Goal: Transaction & Acquisition: Purchase product/service

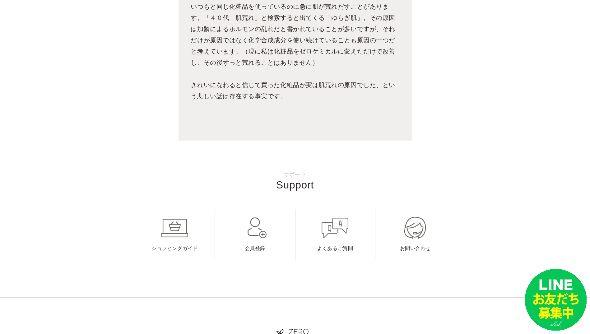
scroll to position [1679, 0]
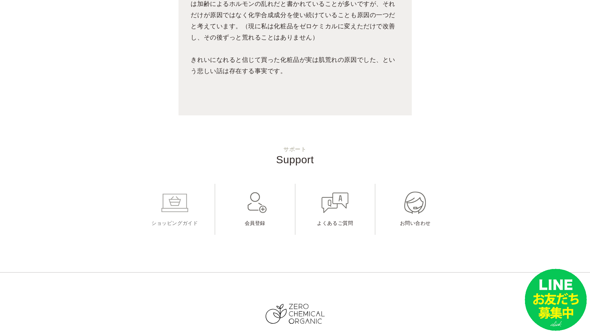
click at [178, 184] on link "ショッピングガイド" at bounding box center [175, 209] width 80 height 51
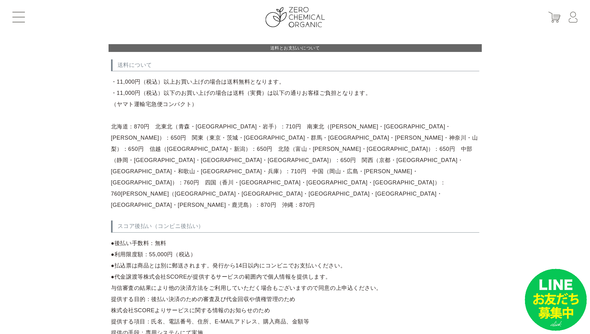
click at [16, 11] on header "はじめての方へ 商品一覧 定期お届けコース ショッピングガイド よくあるご質問 お問い合わせ 会員登録 マイページ カート ログイン パスワード発行" at bounding box center [295, 17] width 590 height 34
click at [16, 12] on button at bounding box center [18, 17] width 12 height 11
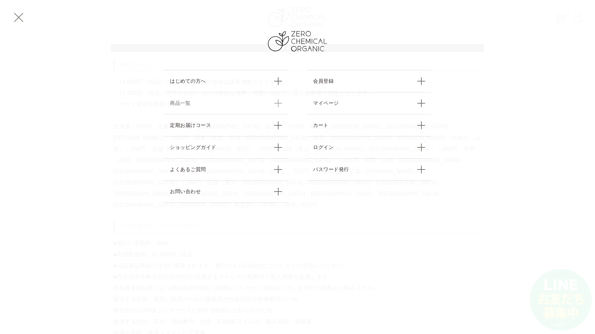
click at [176, 99] on link "商品一覧" at bounding box center [226, 103] width 124 height 22
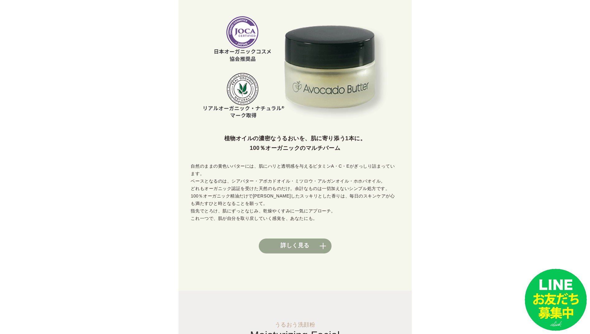
scroll to position [218, 0]
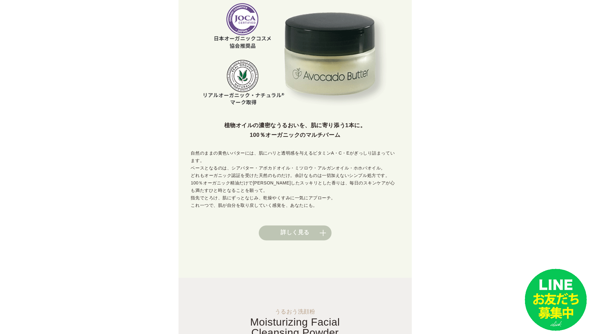
click at [322, 226] on link "詳しく見る" at bounding box center [295, 232] width 73 height 15
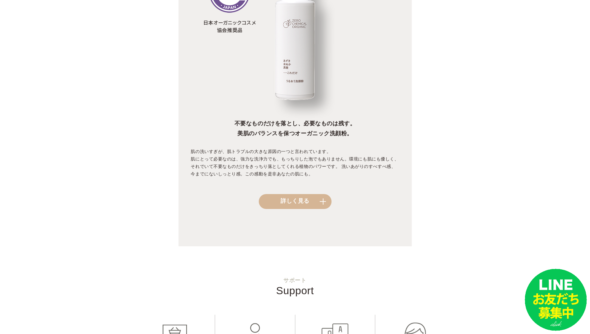
scroll to position [622, 0]
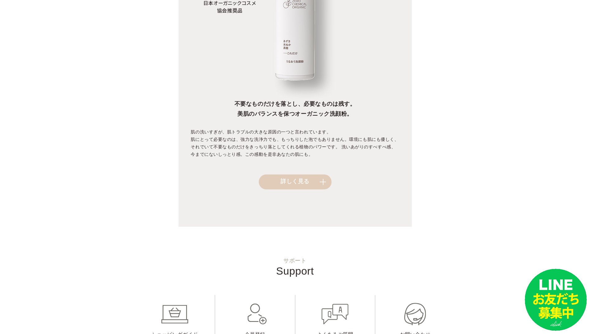
click at [320, 176] on link "詳しく見る" at bounding box center [295, 181] width 73 height 15
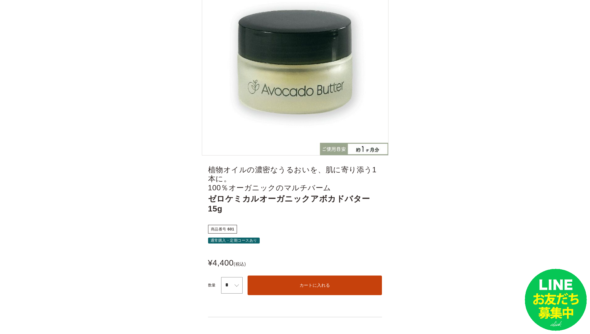
scroll to position [124, 0]
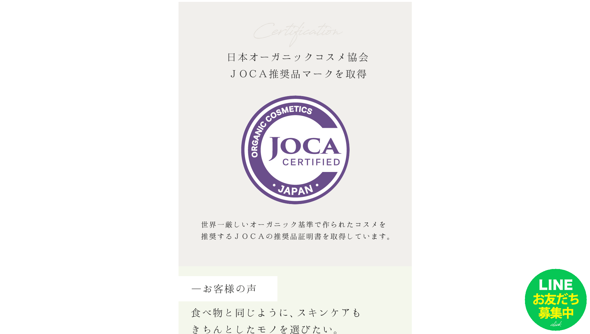
scroll to position [3319, 0]
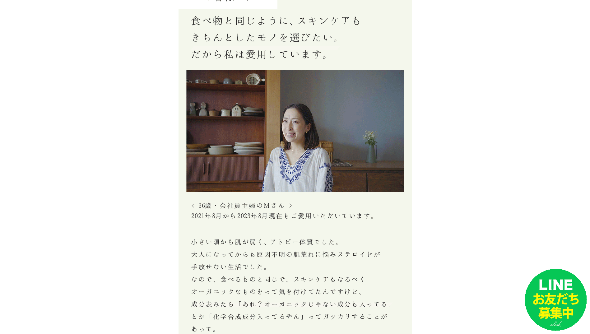
drag, startPoint x: 590, startPoint y: 236, endPoint x: 468, endPoint y: 241, distance: 122.0
click at [468, 241] on div "はじめての方へ 商品一覧 定期お届けコース ショッピングガイド よくあるご質問 お問い合わせ 会員登録 マイページ カート ログイン パスワード発行 トップペ…" at bounding box center [295, 144] width 590 height 6926
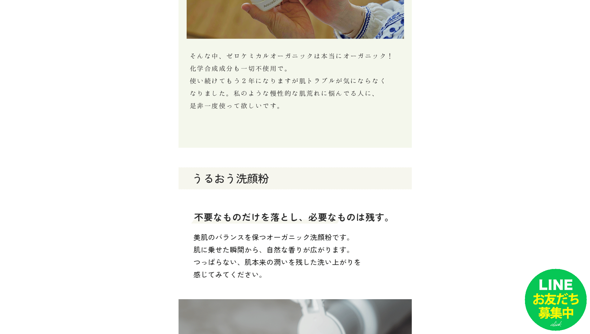
scroll to position [3817, 0]
